Goal: Task Accomplishment & Management: Manage account settings

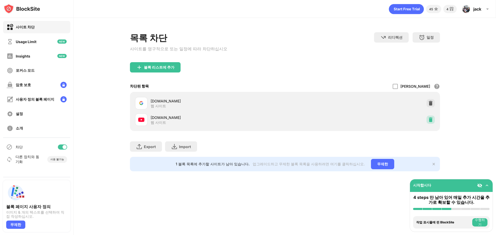
click at [430, 122] on img at bounding box center [430, 119] width 5 height 5
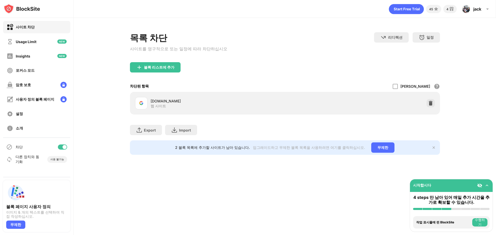
click at [291, 34] on div "목록 차단 사이트를 영구적으로 또는 일정에 따라 차단하십시오 리디렉션 웹 사이트 리디렉션을 설정하려면 클릭하십시오 일정 블록 목록이 활성화될 …" at bounding box center [285, 47] width 310 height 30
